Goal: Find specific page/section: Find specific page/section

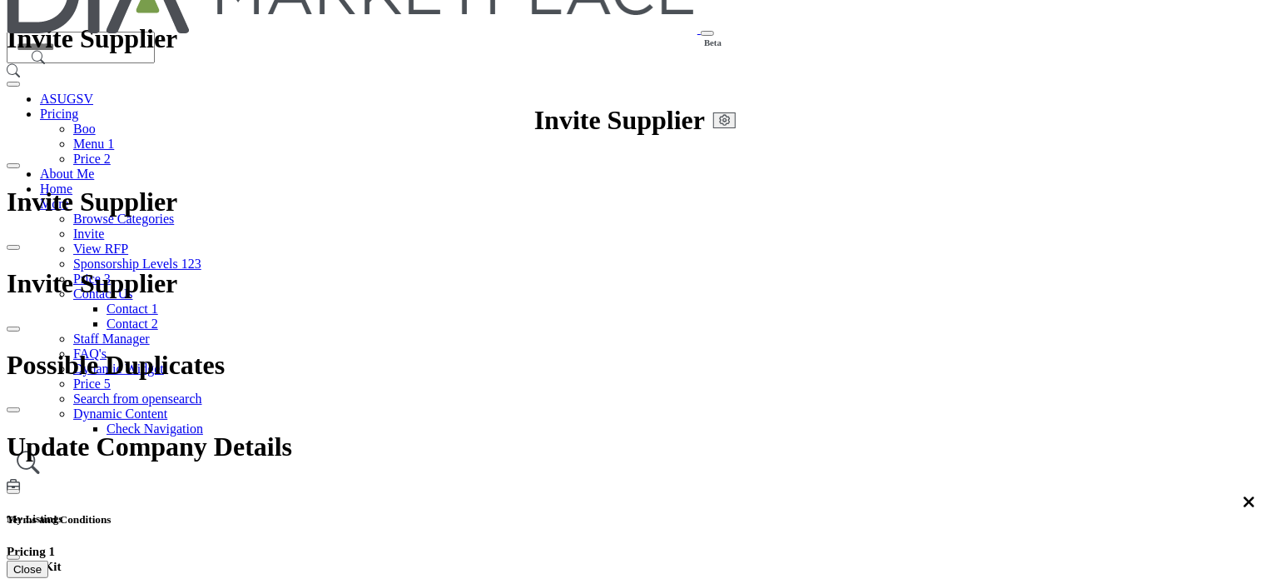
scroll to position [166, 0]
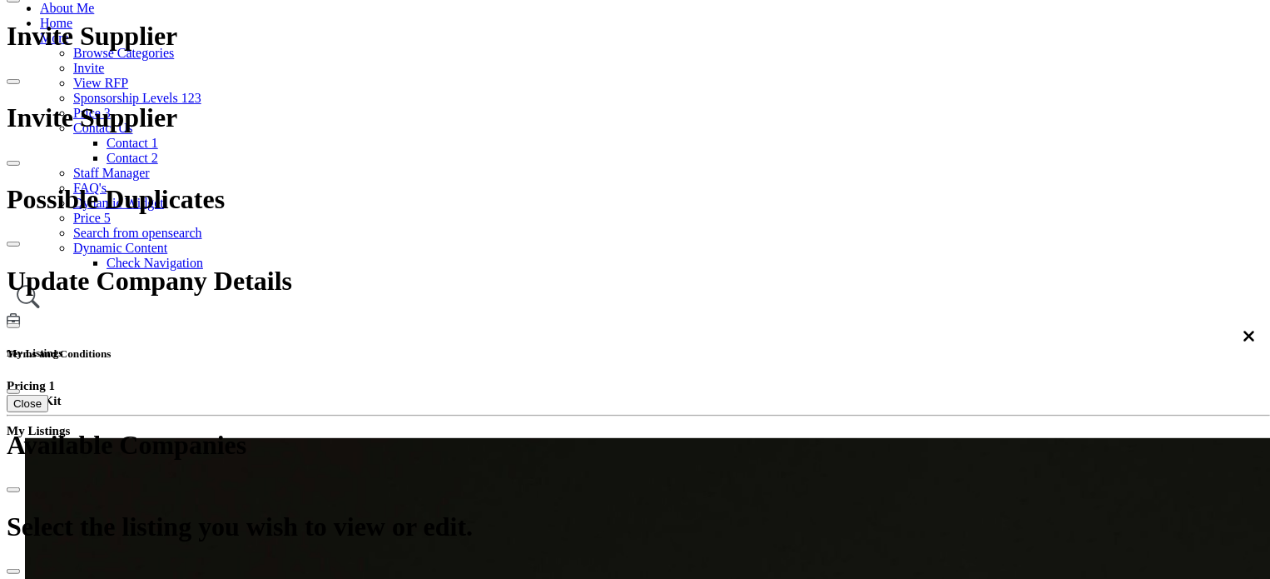
scroll to position [250, 0]
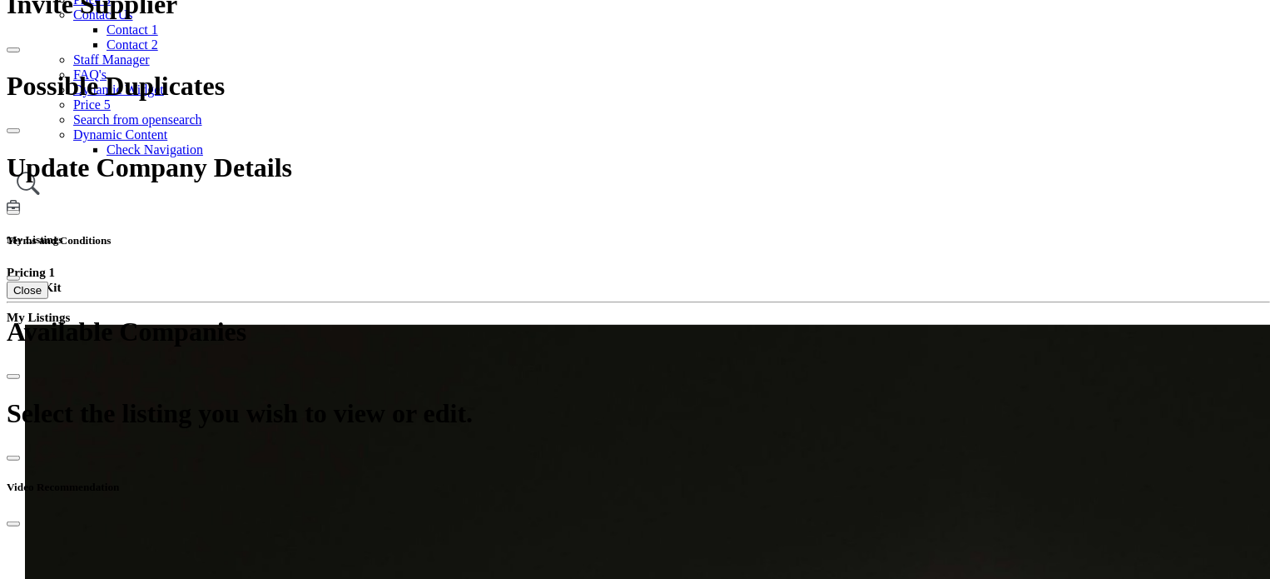
scroll to position [416, 0]
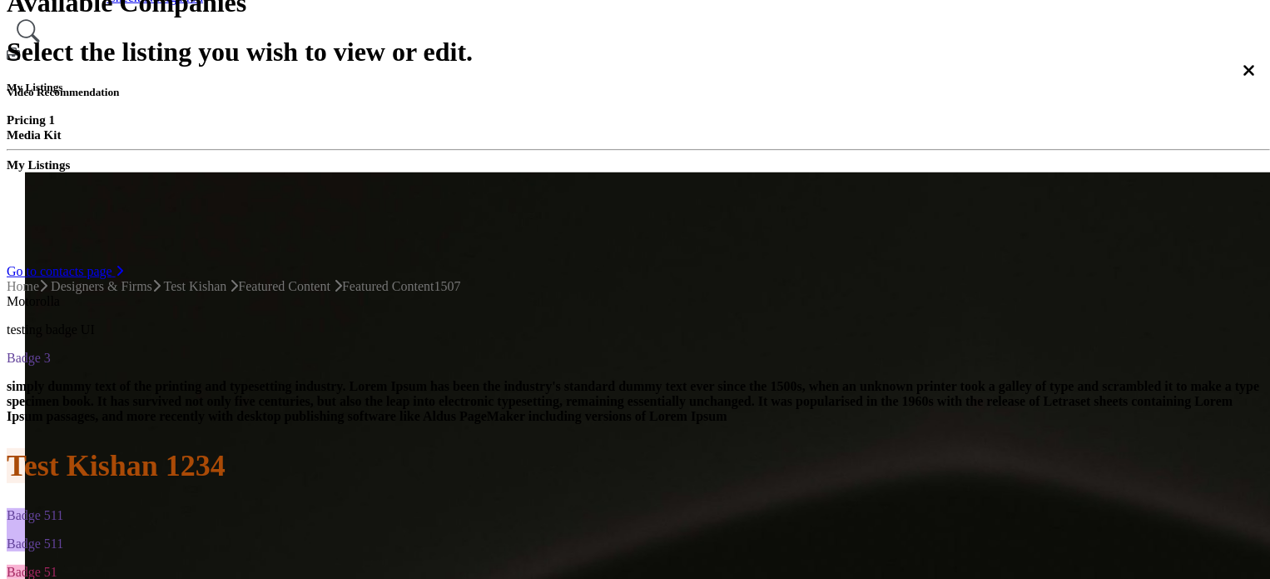
scroll to position [499, 0]
